Goal: Task Accomplishment & Management: Use online tool/utility

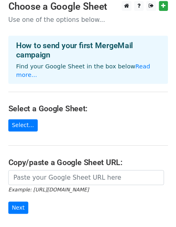
scroll to position [4, 0]
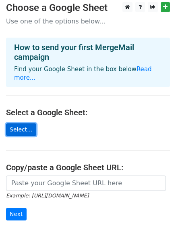
click at [17, 123] on link "Select..." at bounding box center [21, 129] width 30 height 13
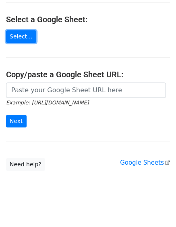
scroll to position [91, 0]
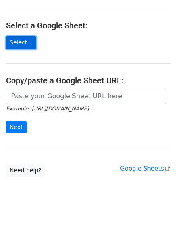
click at [17, 36] on link "Select..." at bounding box center [21, 42] width 30 height 13
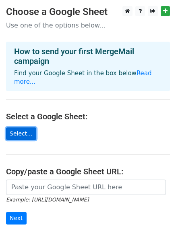
click at [16, 127] on link "Select..." at bounding box center [21, 133] width 30 height 13
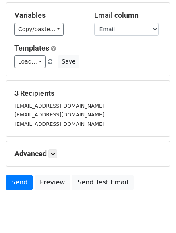
scroll to position [99, 0]
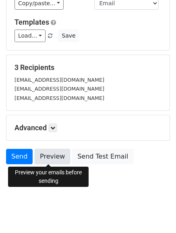
click at [52, 162] on link "Preview" at bounding box center [53, 156] width 36 height 15
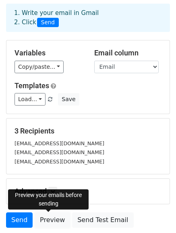
scroll to position [34, 0]
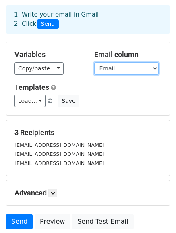
click at [149, 74] on select "Email Nombre Puesto Mensajes" at bounding box center [126, 68] width 65 height 13
click at [150, 70] on select "Email Nombre Puesto Mensajes" at bounding box center [126, 68] width 65 height 13
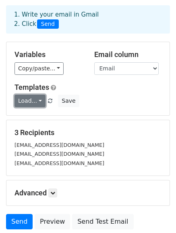
click at [27, 101] on link "Load..." at bounding box center [30, 100] width 31 height 13
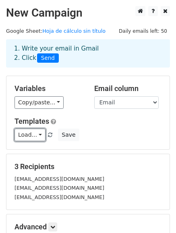
scroll to position [99, 0]
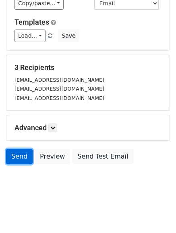
click at [29, 159] on link "Send" at bounding box center [19, 156] width 27 height 15
click at [21, 153] on link "Send" at bounding box center [19, 156] width 27 height 15
click at [27, 157] on link "Send" at bounding box center [19, 156] width 27 height 15
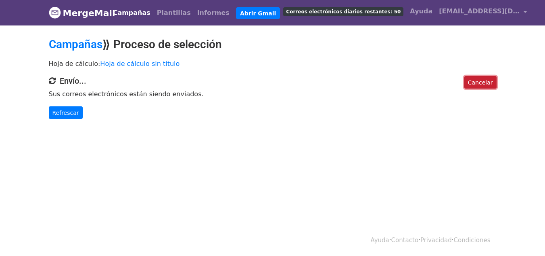
click at [481, 85] on font "Cancelar" at bounding box center [480, 82] width 25 height 6
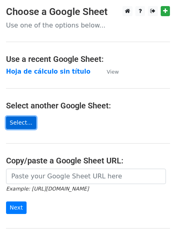
click at [24, 119] on link "Select..." at bounding box center [21, 122] width 30 height 13
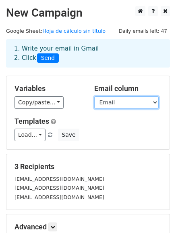
click at [120, 101] on select "Email Nombre Puesto Mensajes" at bounding box center [126, 102] width 65 height 13
click at [94, 96] on select "Email Nombre Puesto Mensajes" at bounding box center [126, 102] width 65 height 13
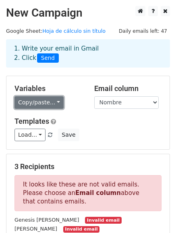
click at [45, 107] on link "Copy/paste..." at bounding box center [39, 102] width 49 height 13
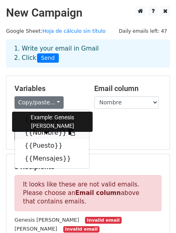
click at [36, 130] on link "{{Nombre}}" at bounding box center [52, 132] width 74 height 13
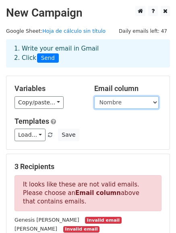
click at [116, 104] on select "Email Nombre Puesto Mensajes" at bounding box center [126, 102] width 65 height 13
click at [94, 96] on select "Email Nombre Puesto Mensajes" at bounding box center [126, 102] width 65 height 13
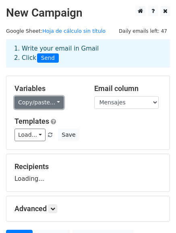
click at [29, 102] on link "Copy/paste..." at bounding box center [39, 102] width 49 height 13
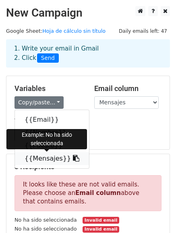
click at [73, 158] on icon at bounding box center [76, 158] width 6 height 6
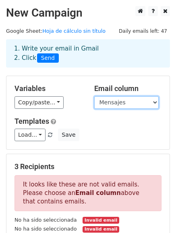
click at [124, 98] on select "Email Nombre Puesto Mensajes" at bounding box center [126, 102] width 65 height 13
select select "Email"
click at [94, 96] on select "Email Nombre Puesto Mensajes" at bounding box center [126, 102] width 65 height 13
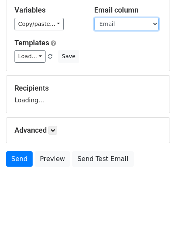
scroll to position [81, 0]
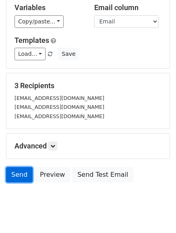
click at [23, 174] on link "Send" at bounding box center [19, 174] width 27 height 15
